Goal: Transaction & Acquisition: Purchase product/service

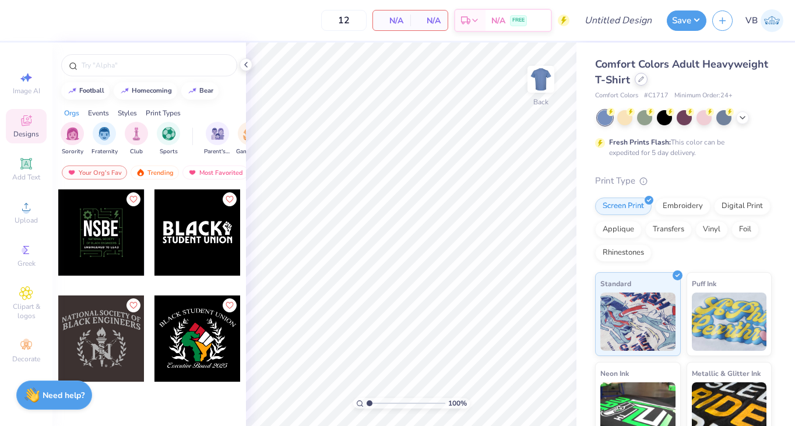
click at [703, 84] on div "Comfort Colors Adult Heavyweight T-Shirt" at bounding box center [683, 72] width 177 height 31
click at [644, 80] on icon at bounding box center [642, 79] width 6 height 6
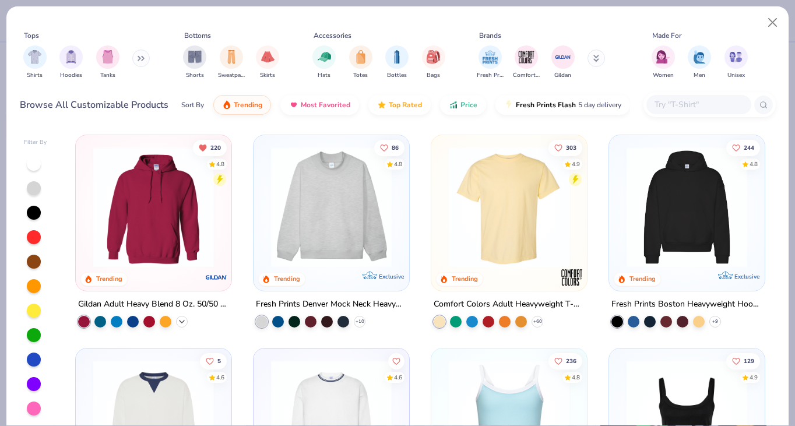
click at [177, 317] on icon at bounding box center [181, 321] width 9 height 9
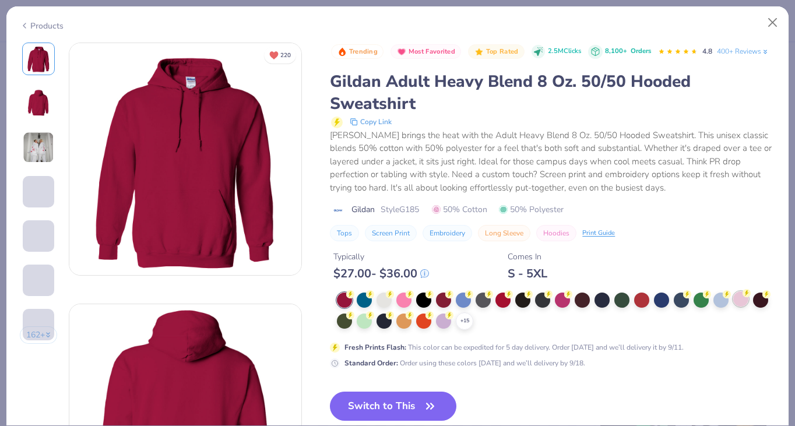
click at [743, 307] on div at bounding box center [741, 299] width 15 height 15
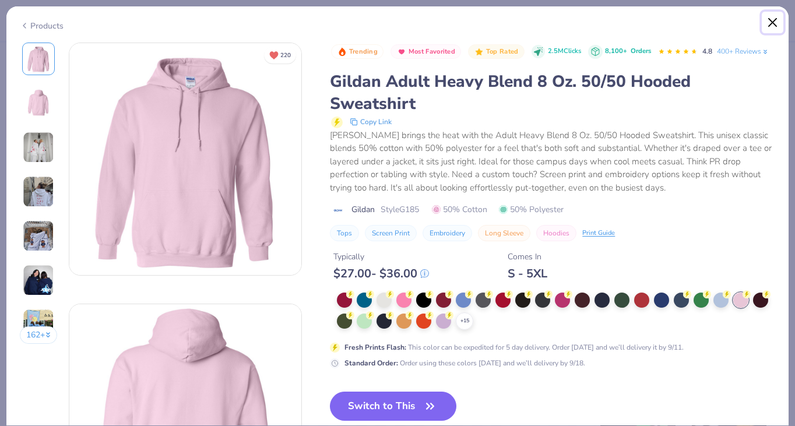
click at [774, 19] on button "Close" at bounding box center [773, 23] width 22 height 22
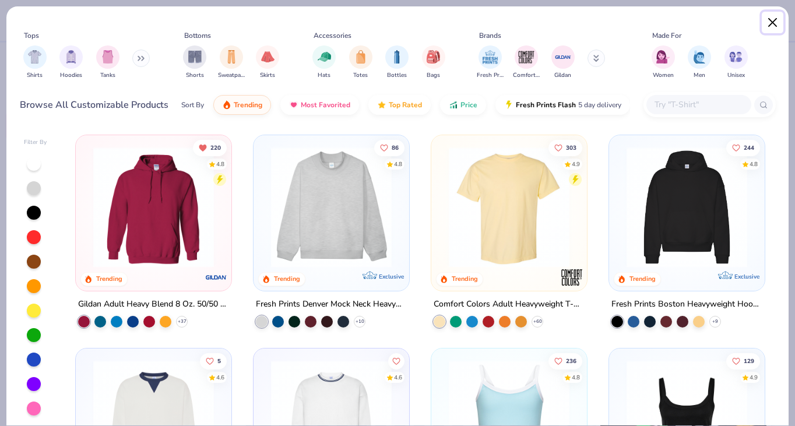
click at [778, 19] on button "Close" at bounding box center [773, 23] width 22 height 22
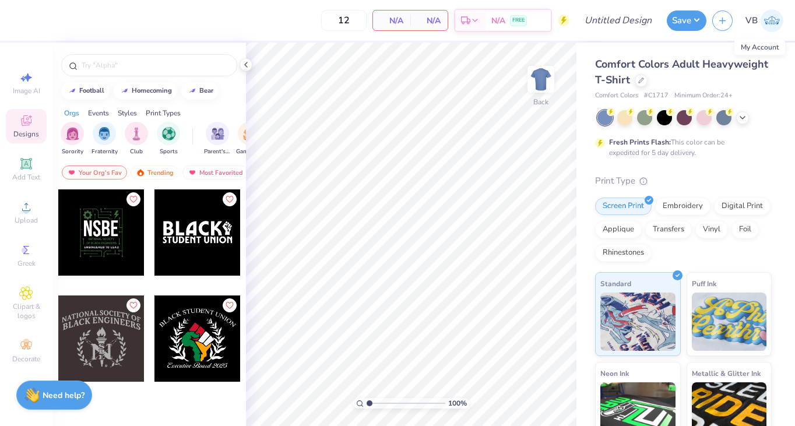
click at [776, 22] on img at bounding box center [772, 20] width 23 height 23
